Goal: Task Accomplishment & Management: Manage account settings

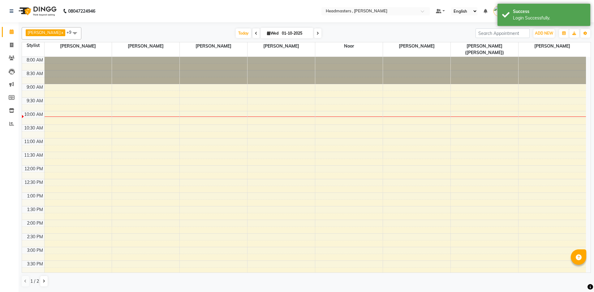
click at [318, 105] on div "8:00 AM 8:30 AM 9:00 AM 9:30 AM 10:00 AM 10:30 AM 11:00 AM 11:30 AM 12:00 PM 12…" at bounding box center [304, 233] width 564 height 353
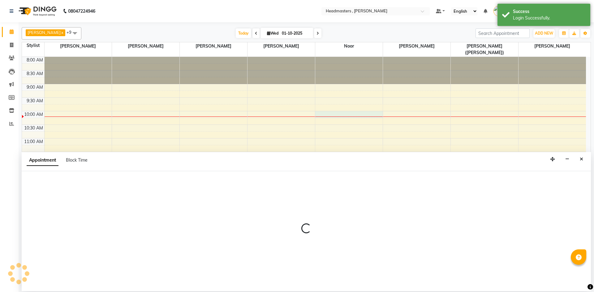
select select "85427"
select select "600"
select select "tentative"
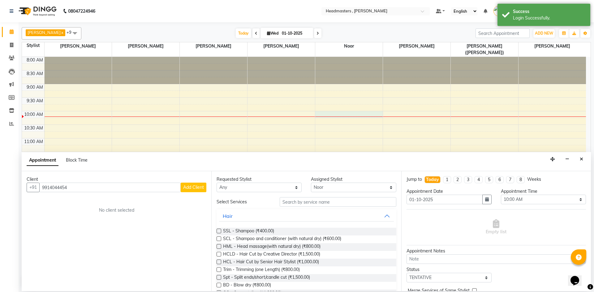
type input "9914044454"
click at [196, 186] on span "Add Client" at bounding box center [193, 188] width 21 height 6
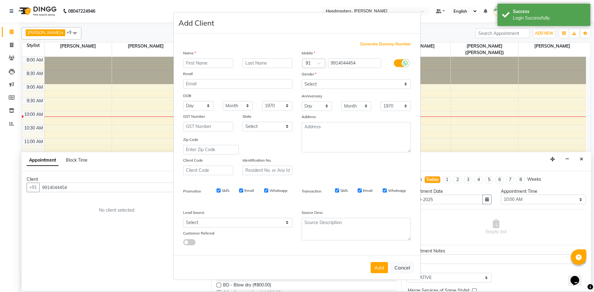
click at [190, 58] on input "text" at bounding box center [208, 63] width 50 height 10
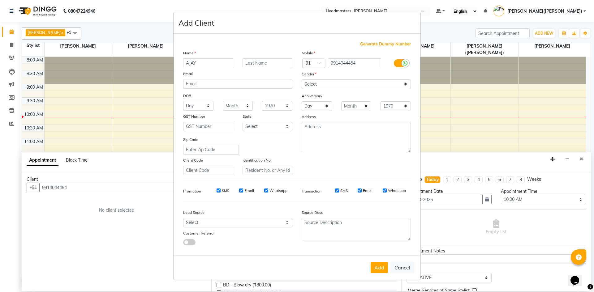
type input "AJAY"
click at [248, 63] on input "text" at bounding box center [267, 63] width 50 height 10
type input "KUMAR"
click at [407, 82] on select "Select Male Female Other Prefer Not To Say" at bounding box center [355, 84] width 109 height 10
select select "male"
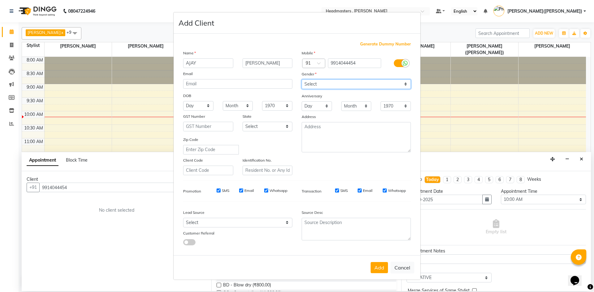
click at [301, 79] on select "Select Male Female Other Prefer Not To Say" at bounding box center [355, 84] width 109 height 10
click at [378, 267] on button "Add" at bounding box center [378, 267] width 17 height 11
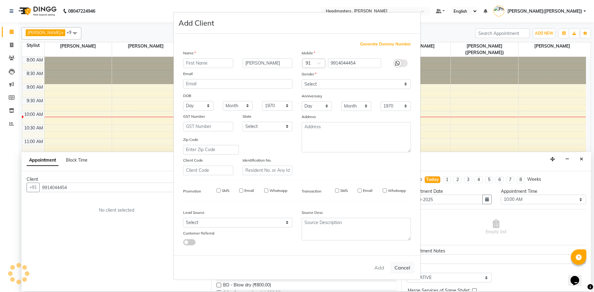
select select
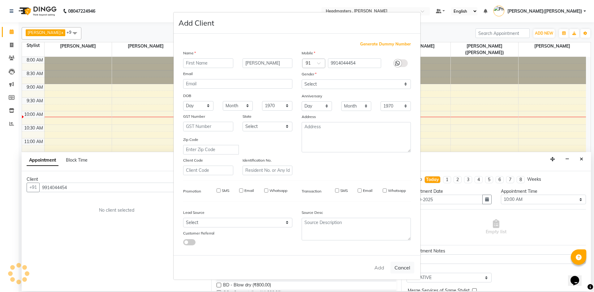
select select
checkbox input "false"
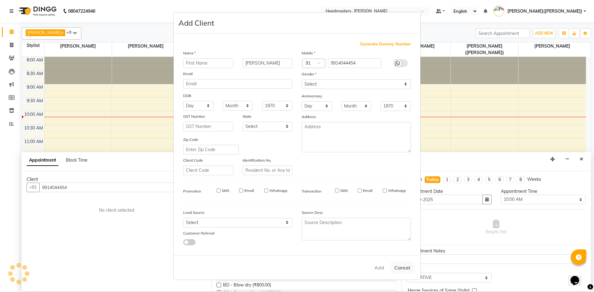
checkbox input "false"
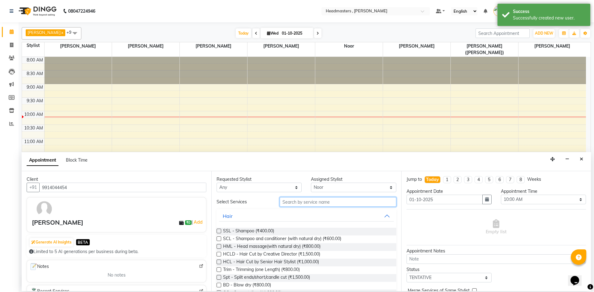
click at [324, 204] on input "text" at bounding box center [337, 202] width 117 height 10
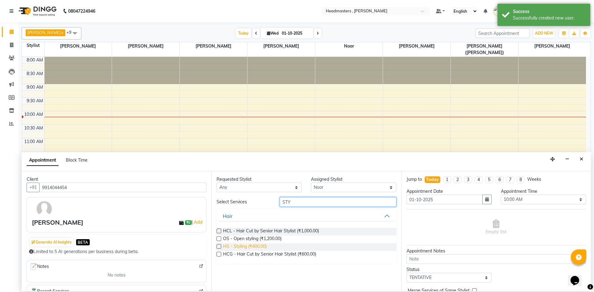
type input "STY"
click at [255, 245] on span "HS - Styling (₹400.00)" at bounding box center [245, 247] width 44 height 8
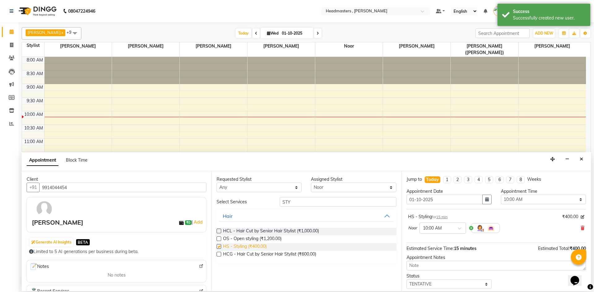
checkbox input "false"
click at [305, 200] on input "STY" at bounding box center [337, 202] width 117 height 10
type input "S"
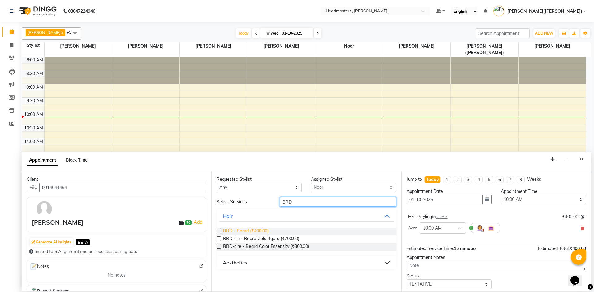
type input "BRD"
click at [262, 229] on span "BRD - Beard (₹400.00)" at bounding box center [245, 232] width 45 height 8
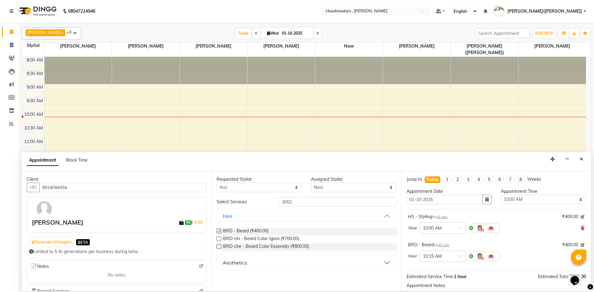
checkbox input "false"
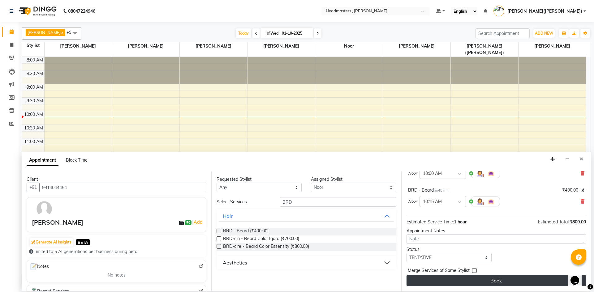
click at [495, 278] on button "Book" at bounding box center [495, 280] width 179 height 11
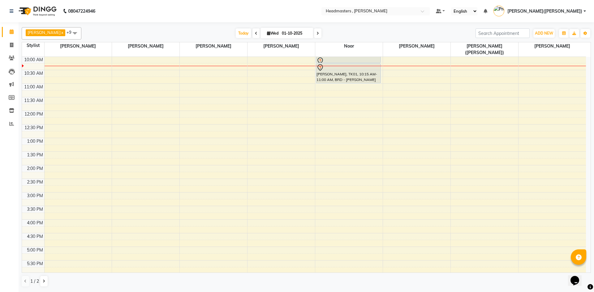
click at [586, 180] on div "8:00 AM 8:30 AM 9:00 AM 9:30 AM 10:00 AM 10:30 AM 11:00 AM 11:30 AM 12:00 PM 12…" at bounding box center [306, 165] width 568 height 216
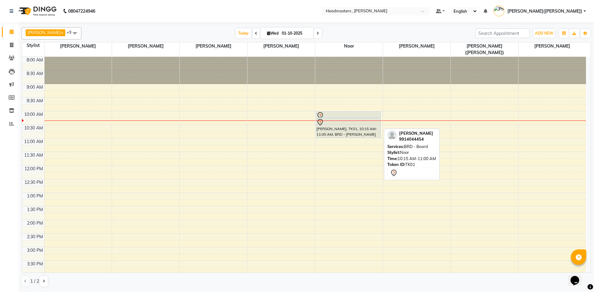
click at [341, 123] on div "[PERSON_NAME], TK01, 10:15 AM-11:00 AM, BRD - [PERSON_NAME]" at bounding box center [348, 127] width 64 height 19
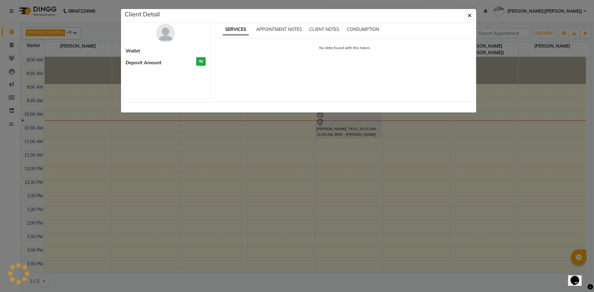
select select "7"
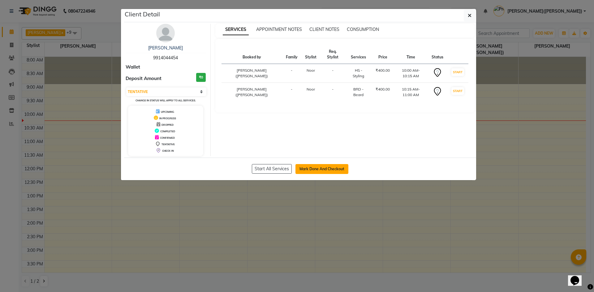
click at [321, 170] on button "Mark Done And Checkout" at bounding box center [321, 169] width 53 height 10
select select "8566"
select select "service"
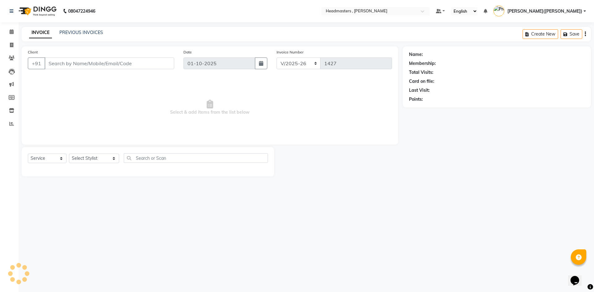
type input "9914044454"
select select "85427"
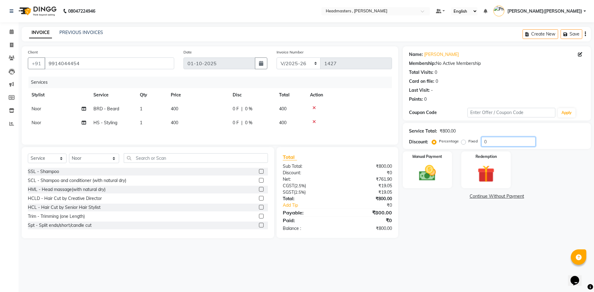
click at [502, 143] on input "0" at bounding box center [508, 142] width 54 height 10
type input "050"
click at [419, 173] on img at bounding box center [427, 173] width 29 height 20
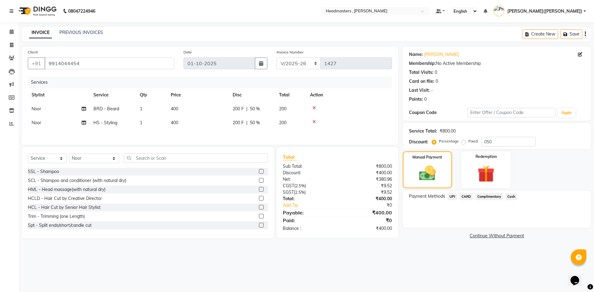
click at [449, 195] on span "UPI" at bounding box center [452, 196] width 10 height 7
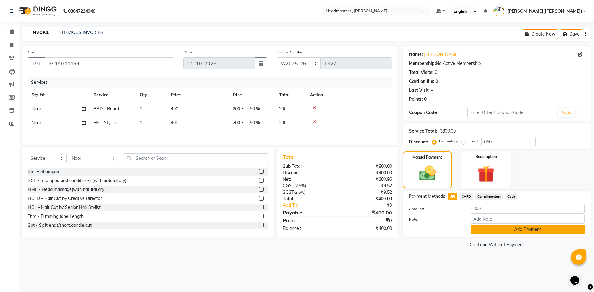
click at [490, 229] on button "Add Payment" at bounding box center [527, 230] width 114 height 10
click at [490, 229] on div "Name: [PERSON_NAME] Membership: No Active Membership Total Visits: 0 Card on fi…" at bounding box center [499, 147] width 193 height 203
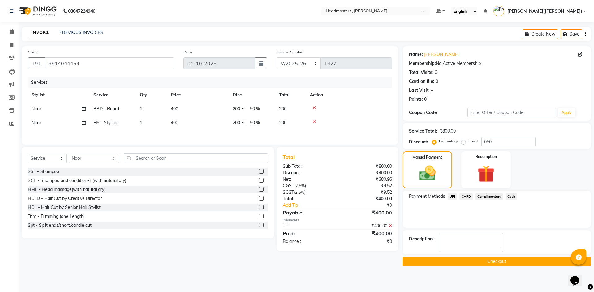
click at [490, 229] on div "Name: [PERSON_NAME] Membership: No Active Membership Total Visits: 0 Card on fi…" at bounding box center [499, 156] width 193 height 220
click at [467, 260] on button "Checkout" at bounding box center [497, 262] width 188 height 10
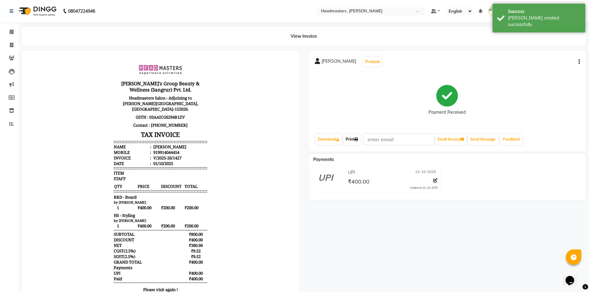
click at [349, 138] on link "Print" at bounding box center [351, 139] width 17 height 11
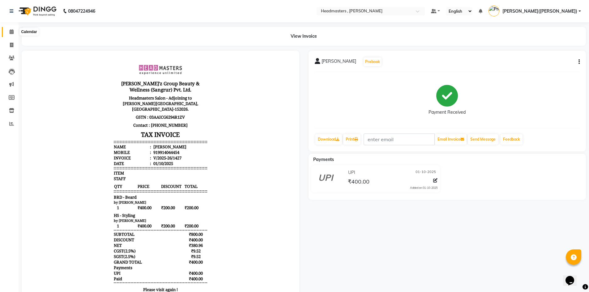
click at [12, 30] on icon at bounding box center [12, 31] width 4 height 5
